Goal: Information Seeking & Learning: Learn about a topic

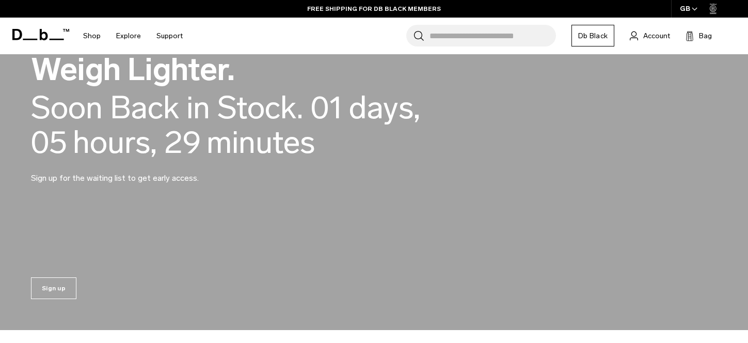
scroll to position [806, 0]
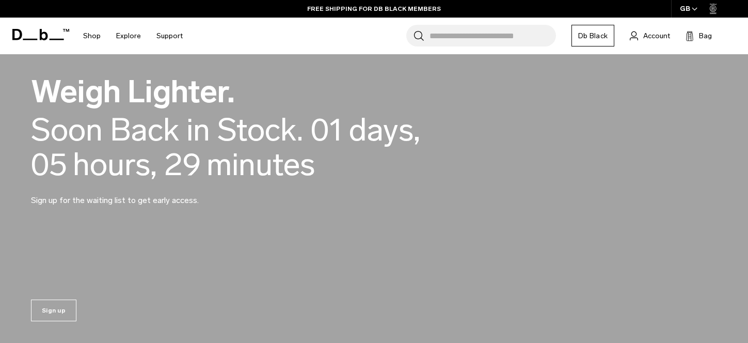
click at [176, 191] on p "Sign up for the waiting list to get early access." at bounding box center [155, 194] width 248 height 25
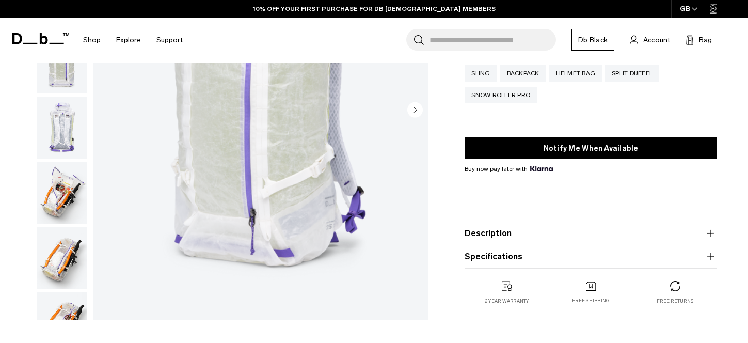
scroll to position [175, 0]
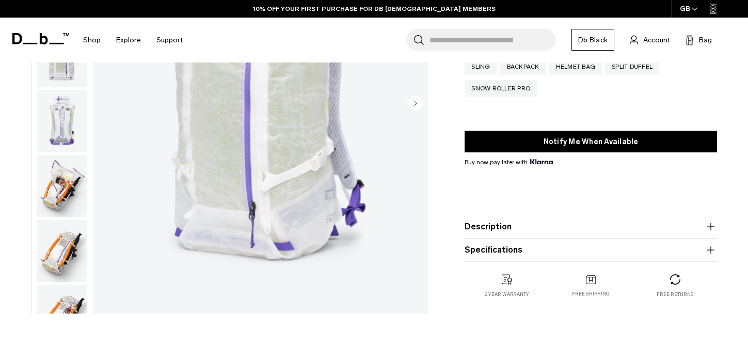
click at [547, 228] on button "Description" at bounding box center [591, 227] width 253 height 12
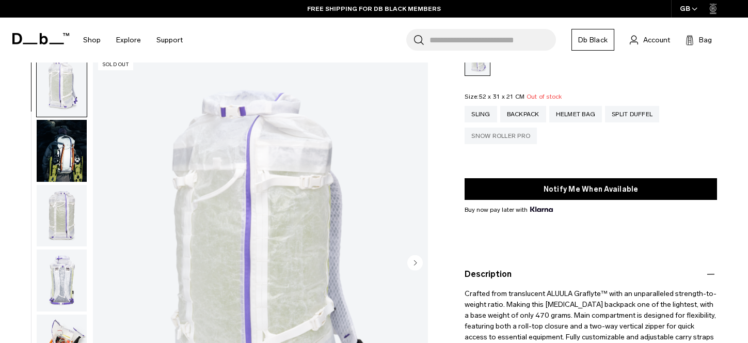
scroll to position [95, 0]
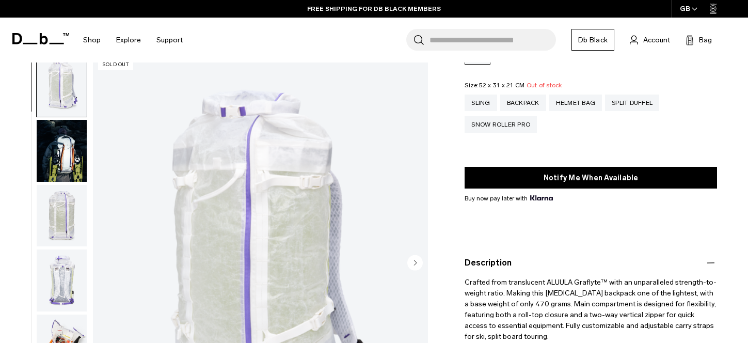
click at [65, 271] on img "button" at bounding box center [62, 280] width 50 height 62
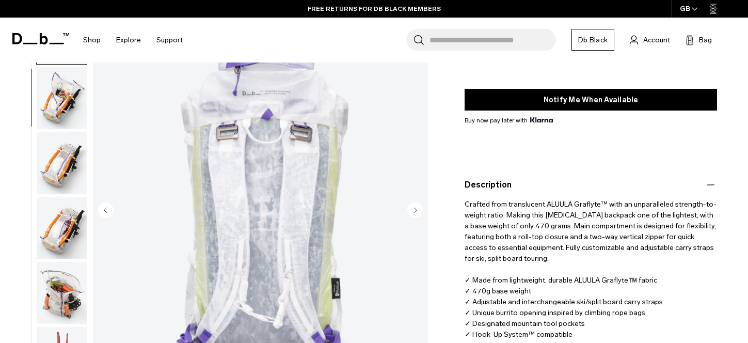
scroll to position [175, 0]
